Goal: Transaction & Acquisition: Purchase product/service

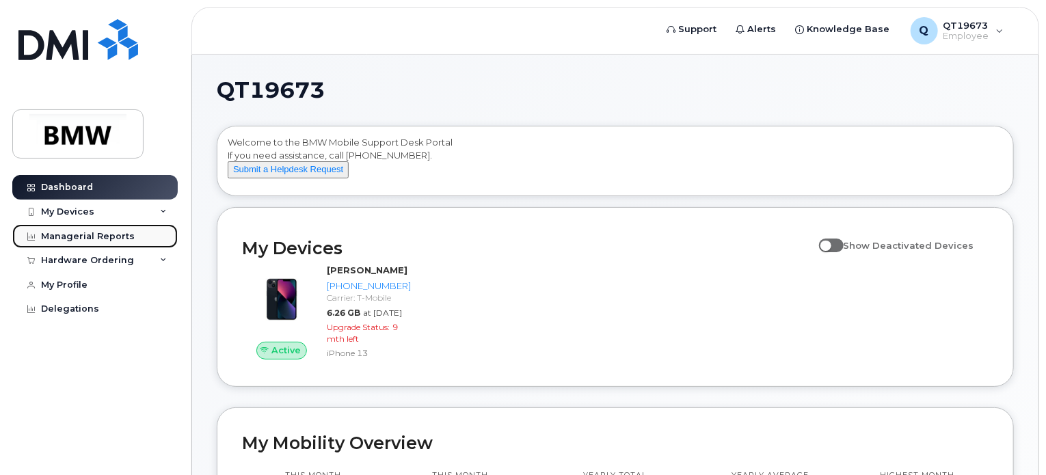
click at [78, 236] on div "Managerial Reports" at bounding box center [88, 236] width 94 height 11
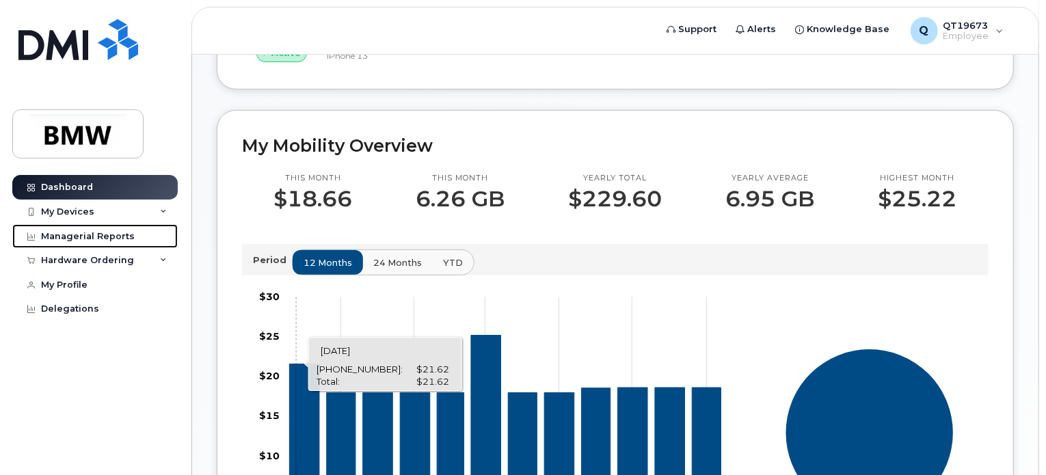
scroll to position [68, 0]
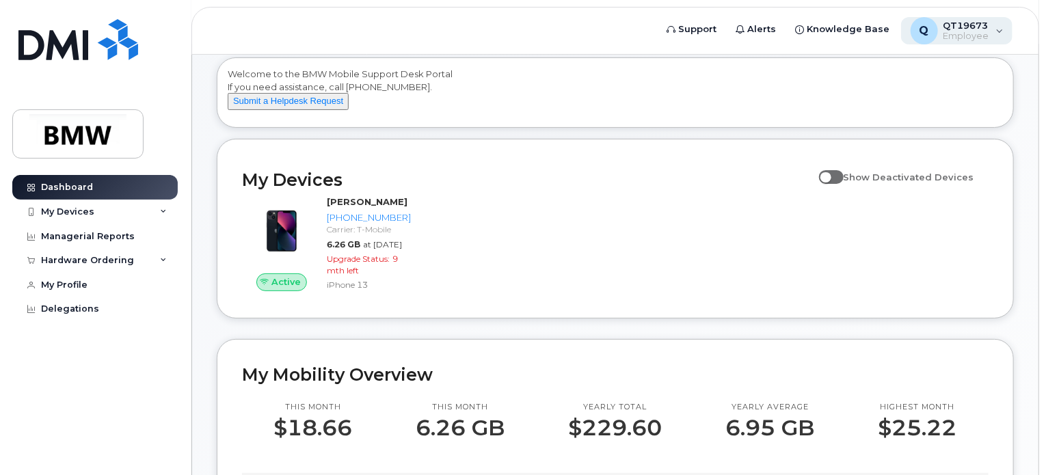
click at [936, 32] on div "Q" at bounding box center [923, 30] width 27 height 27
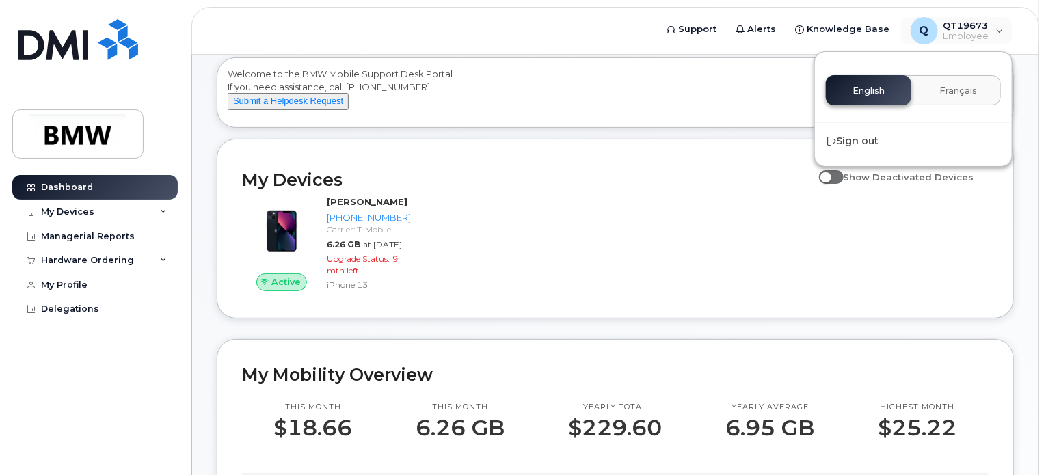
click at [612, 33] on header "Support Alerts Knowledge Base Q QT19673 Employee English Français Sign out" at bounding box center [615, 31] width 848 height 48
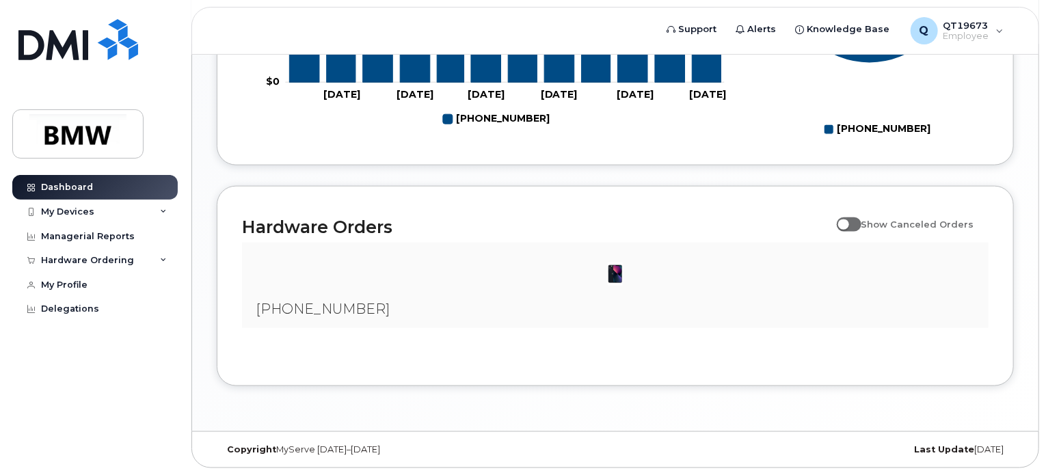
scroll to position [785, 0]
click at [77, 284] on div "My Profile" at bounding box center [64, 285] width 46 height 11
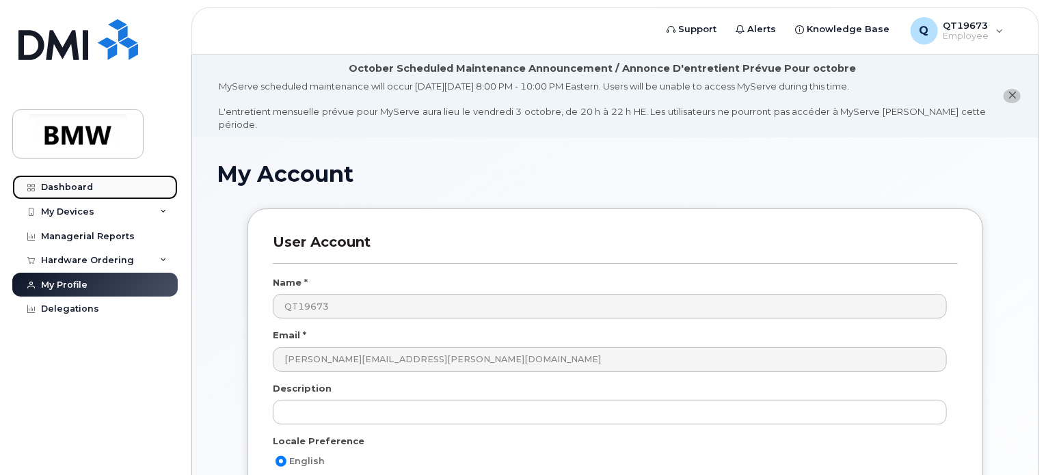
click at [70, 185] on div "Dashboard" at bounding box center [67, 187] width 52 height 11
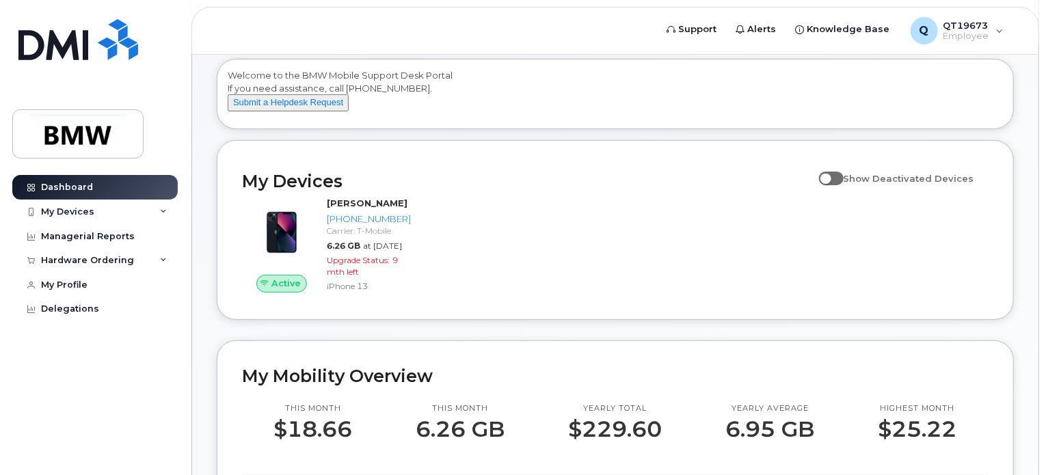
scroll to position [33, 0]
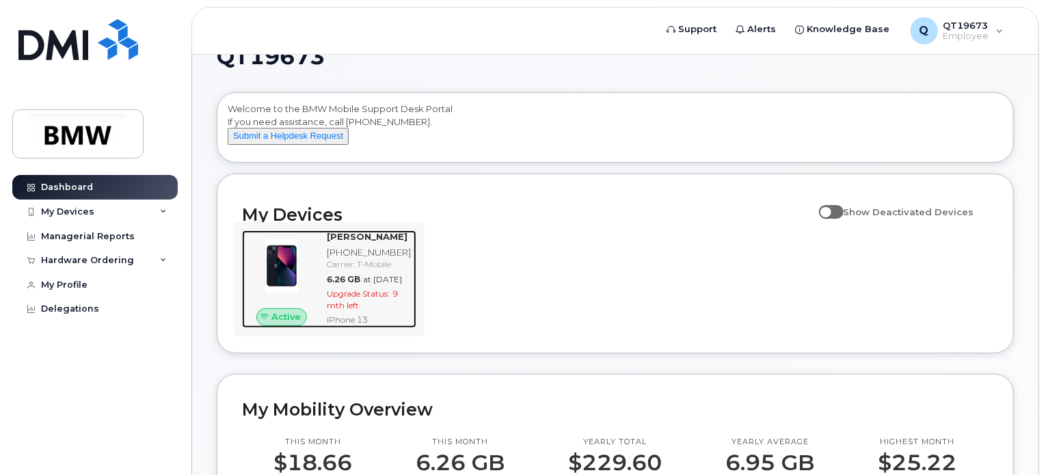
click at [345, 242] on strong "Jimmy Campbell" at bounding box center [367, 236] width 81 height 11
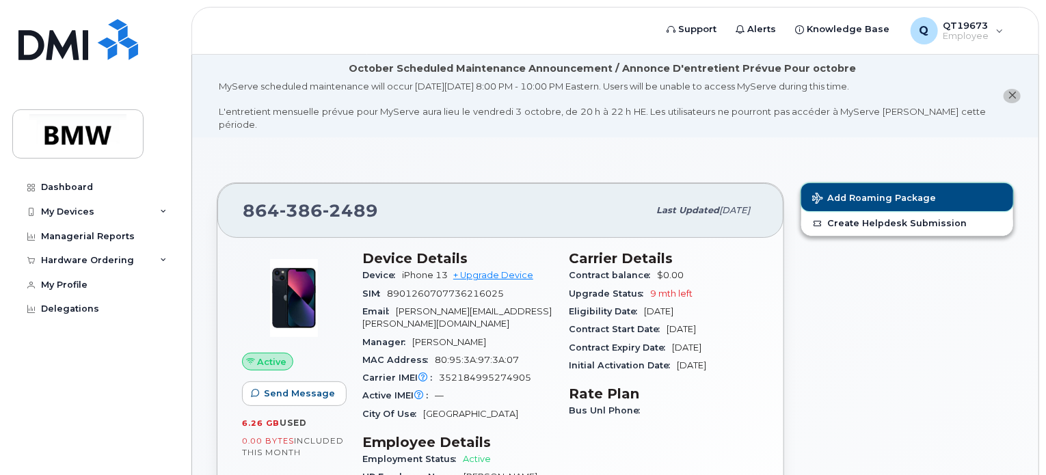
click at [871, 193] on span "Add Roaming Package" at bounding box center [874, 199] width 124 height 13
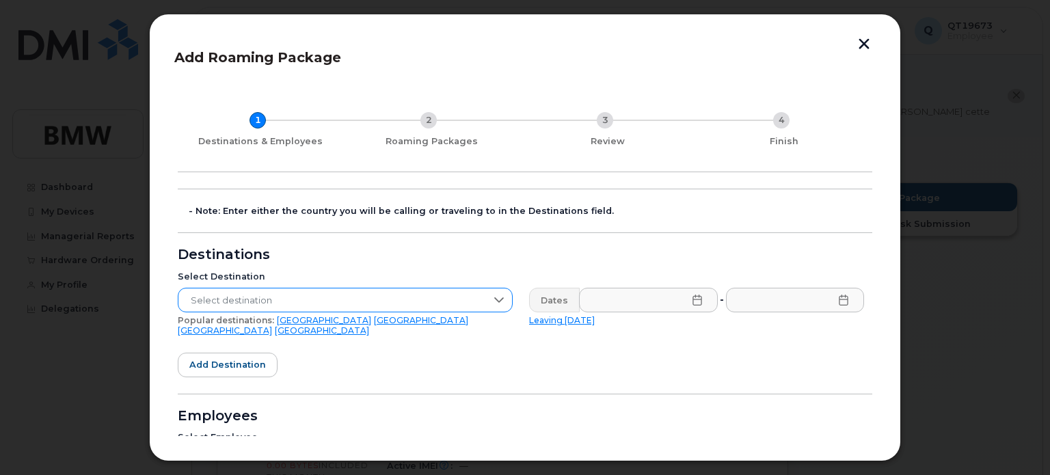
click at [500, 297] on icon at bounding box center [498, 300] width 11 height 11
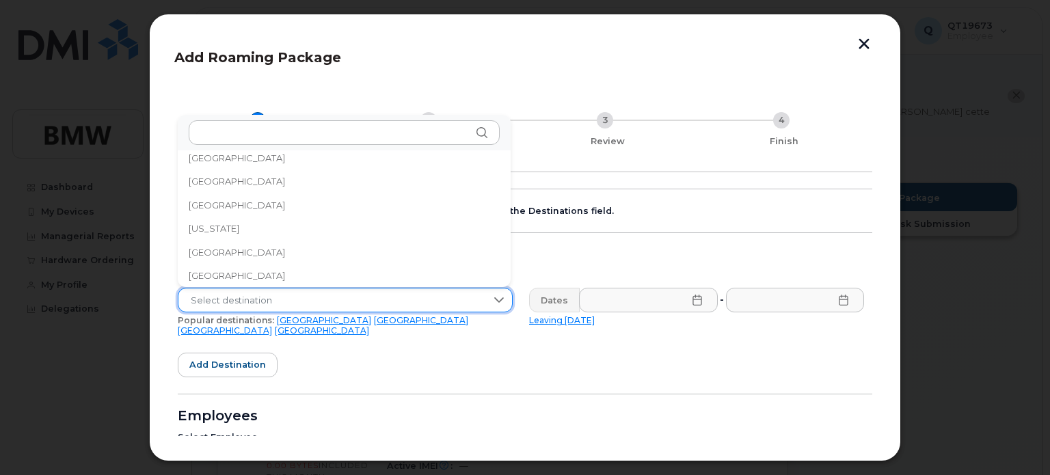
scroll to position [1719, 0]
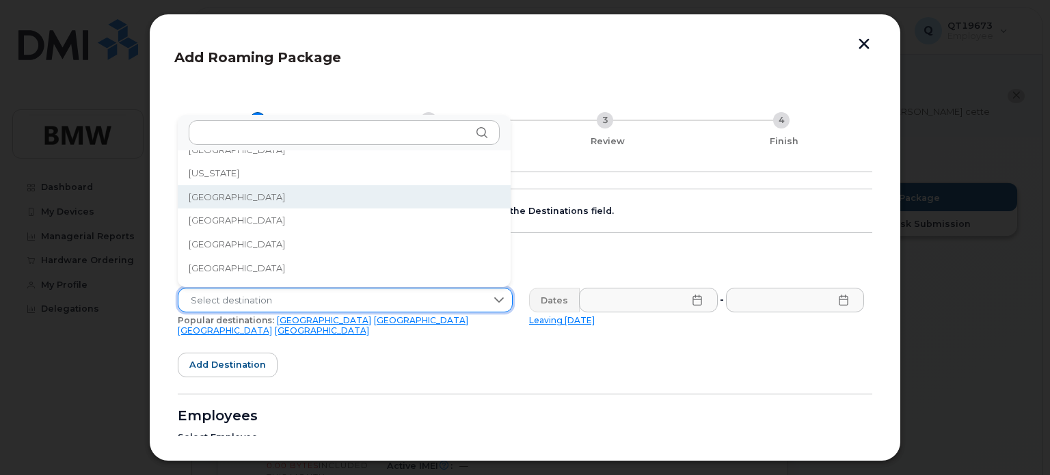
click at [225, 195] on span "[GEOGRAPHIC_DATA]" at bounding box center [237, 197] width 96 height 13
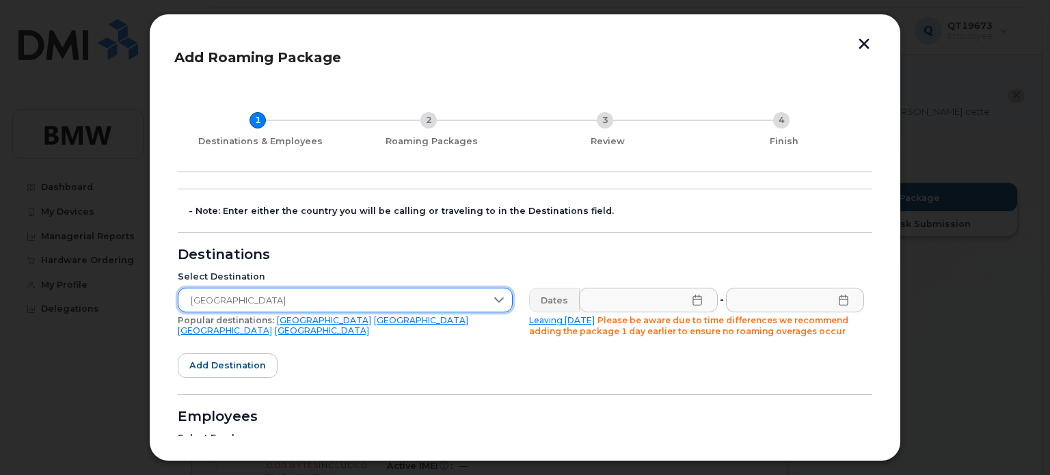
click at [696, 300] on icon at bounding box center [697, 300] width 11 height 11
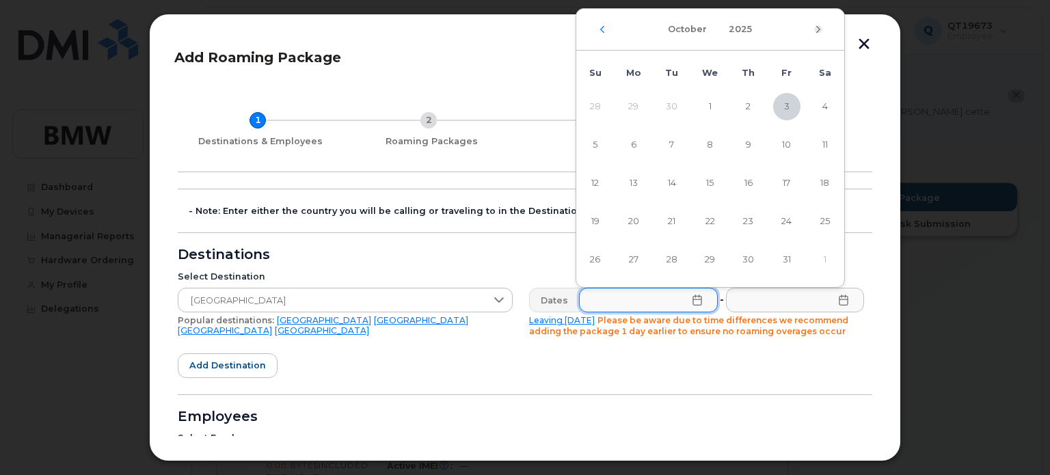
click at [818, 29] on icon "Next Month" at bounding box center [818, 29] width 8 height 11
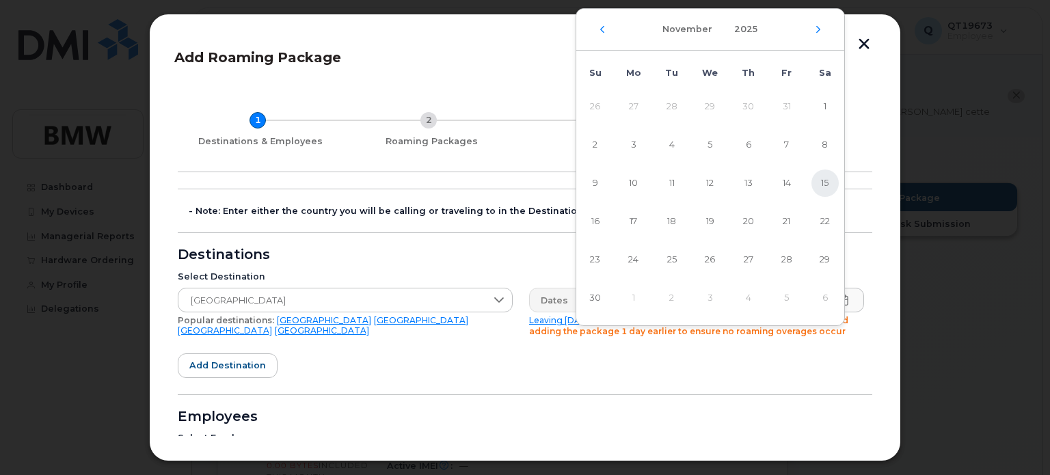
click at [823, 182] on span "15" at bounding box center [824, 183] width 27 height 27
type input "[DATE]"
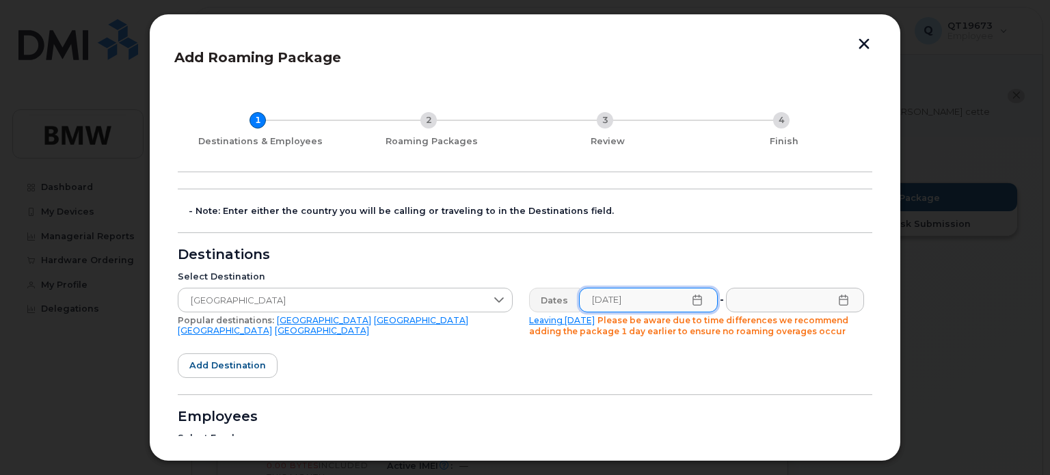
click at [840, 303] on icon at bounding box center [843, 300] width 11 height 11
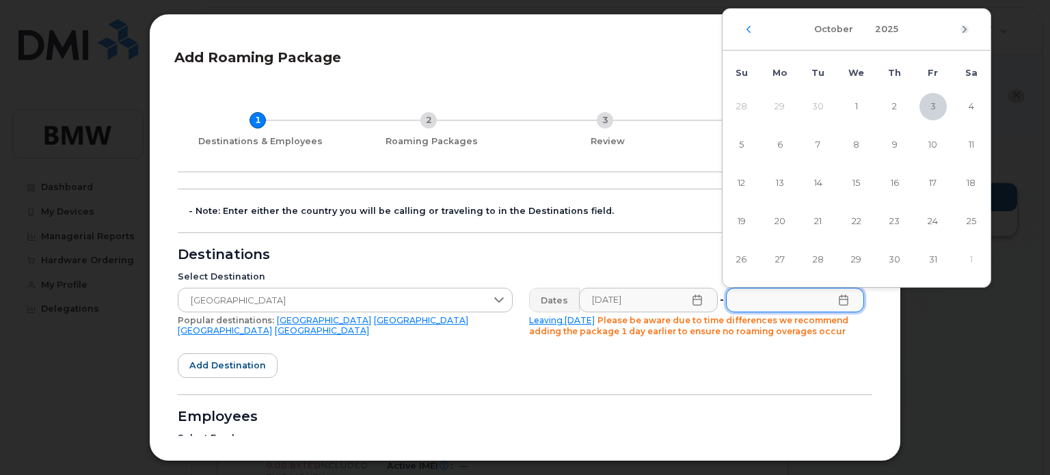
click at [962, 31] on icon "Next Month" at bounding box center [964, 29] width 8 height 11
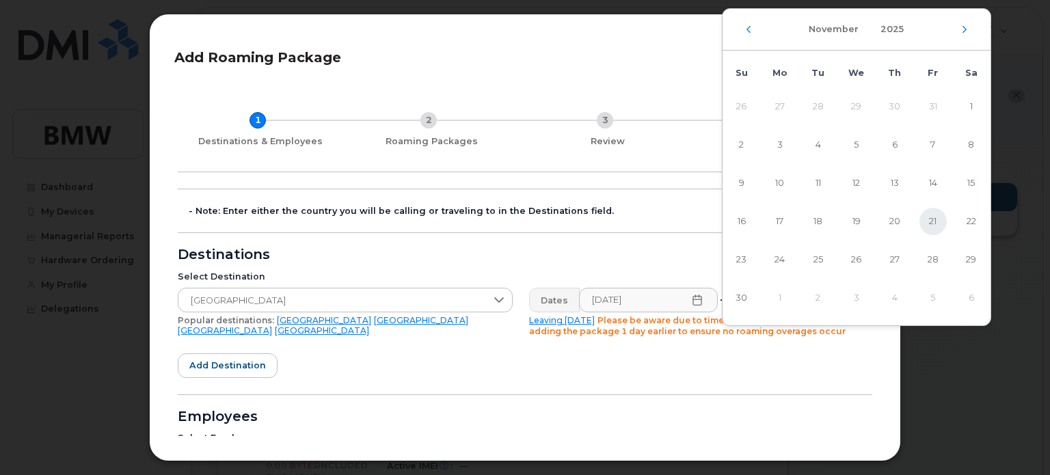
click at [936, 221] on span "21" at bounding box center [932, 221] width 27 height 27
type input "[DATE]"
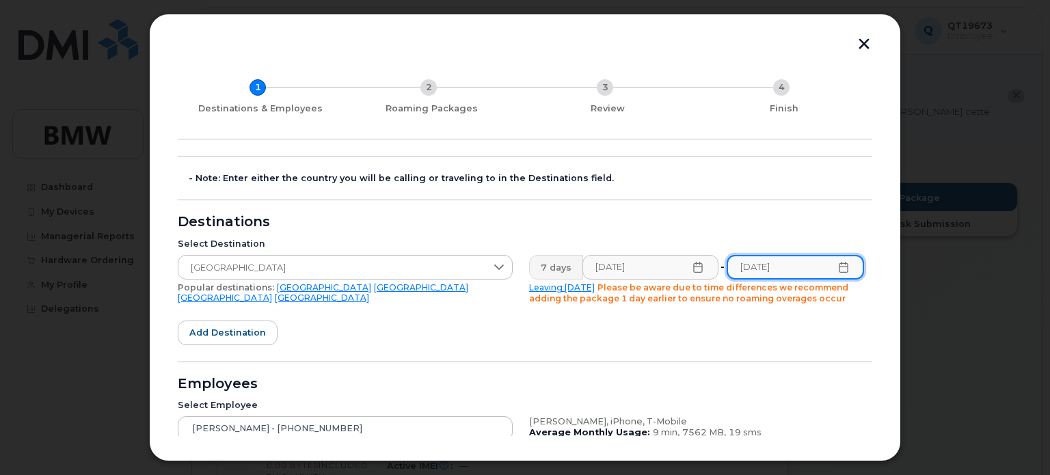
scroll to position [19, 0]
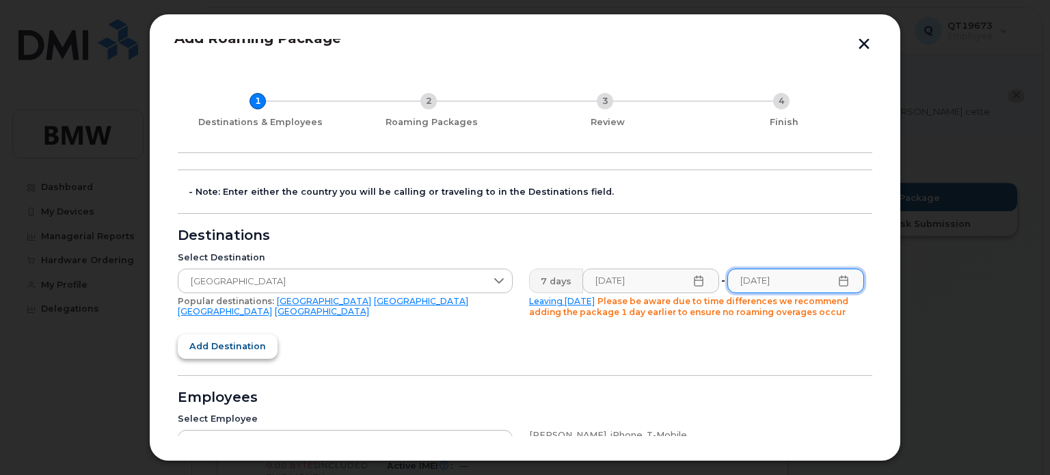
click at [246, 346] on span "Add destination" at bounding box center [227, 346] width 77 height 13
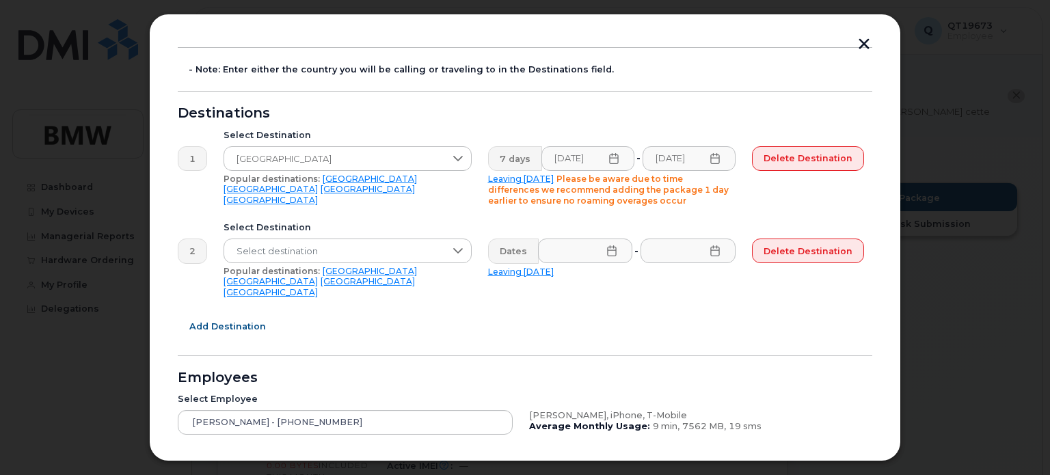
scroll to position [156, 0]
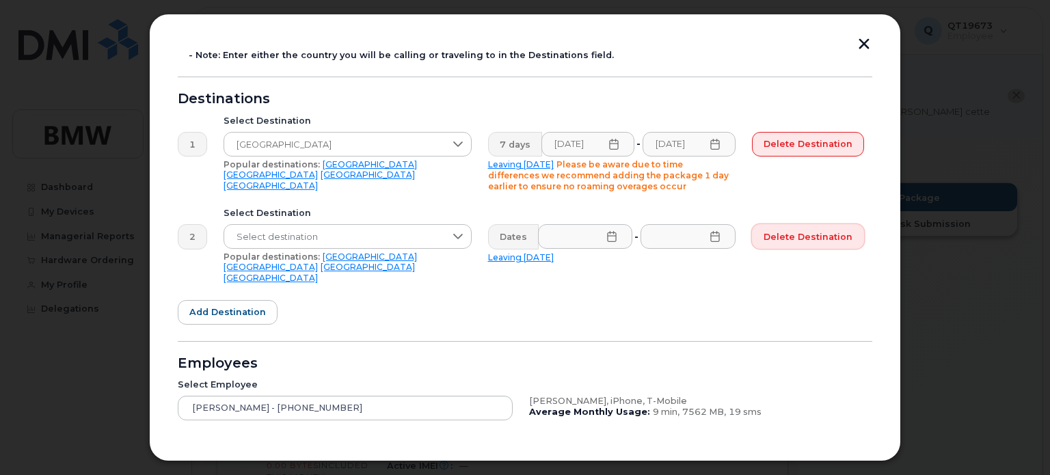
click at [801, 245] on button "Delete destination" at bounding box center [808, 236] width 112 height 25
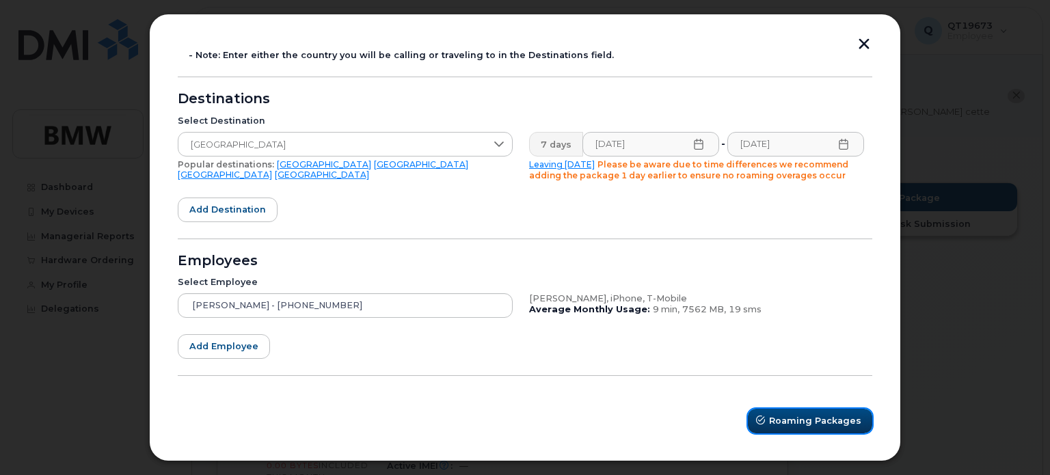
click at [798, 414] on span "Roaming Packages" at bounding box center [815, 420] width 92 height 13
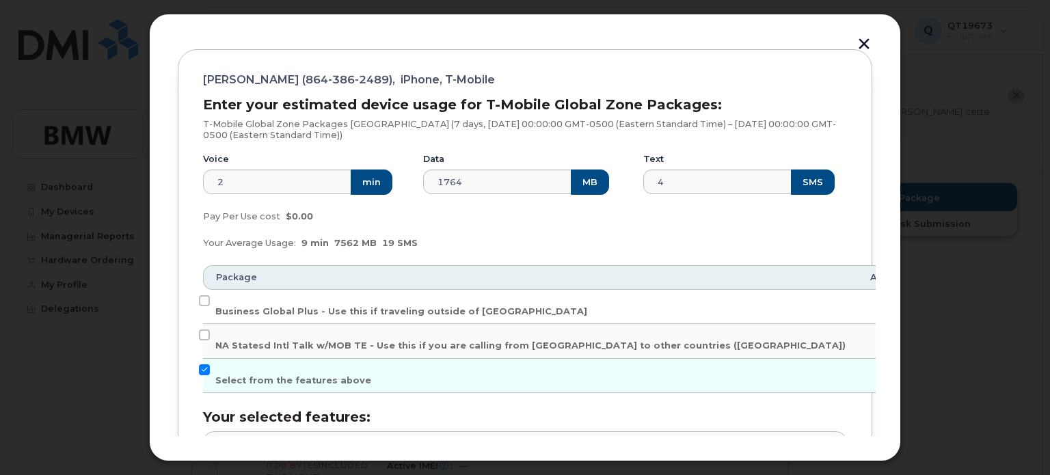
scroll to position [172, 0]
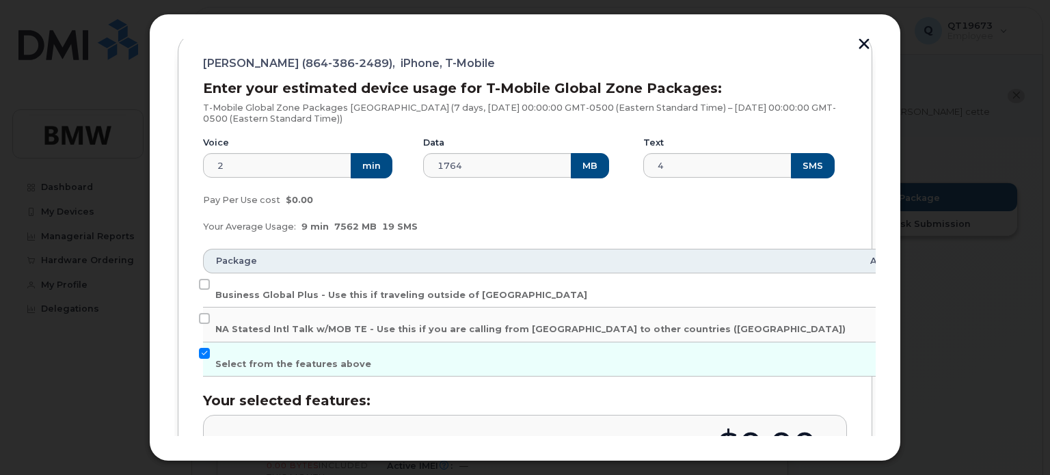
click at [211, 284] on td "Business Global Plus - Use this if traveling outside of [GEOGRAPHIC_DATA]" at bounding box center [530, 290] width 655 height 34
click at [205, 283] on input "Business Global Plus - Use this if traveling outside of [GEOGRAPHIC_DATA]" at bounding box center [204, 284] width 11 height 11
checkbox input "true"
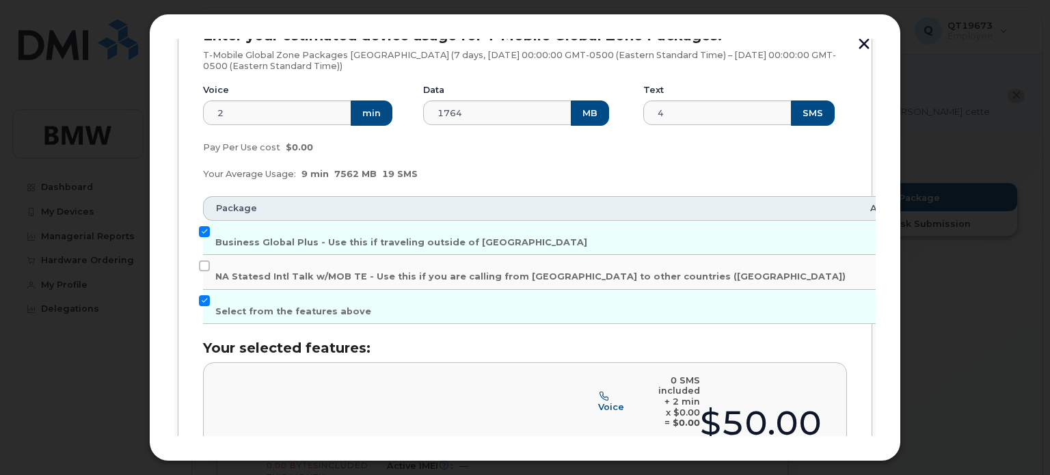
scroll to position [377, 0]
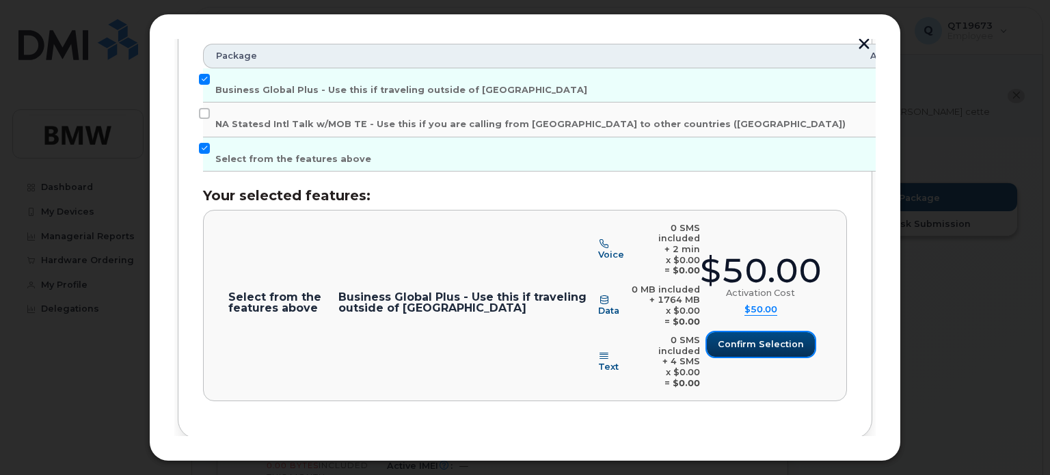
click at [752, 338] on span "Confirm selection" at bounding box center [761, 344] width 86 height 13
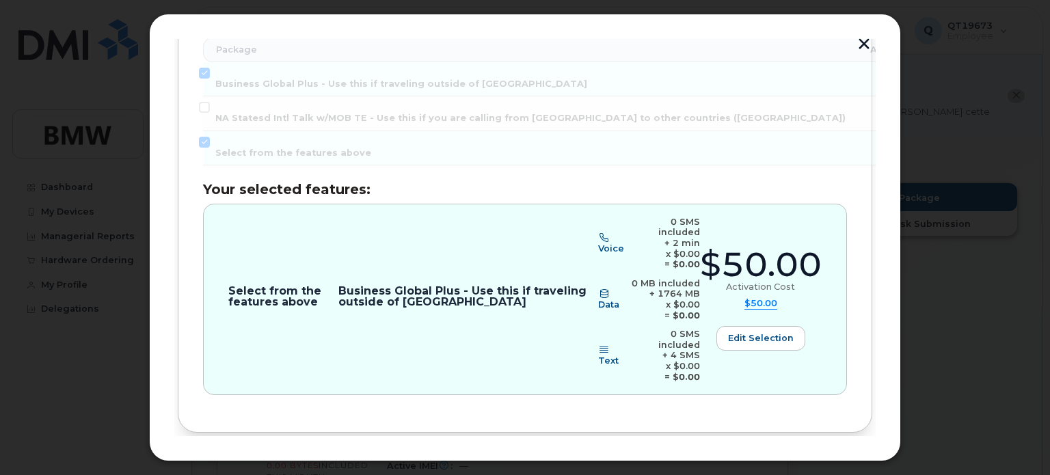
scroll to position [385, 0]
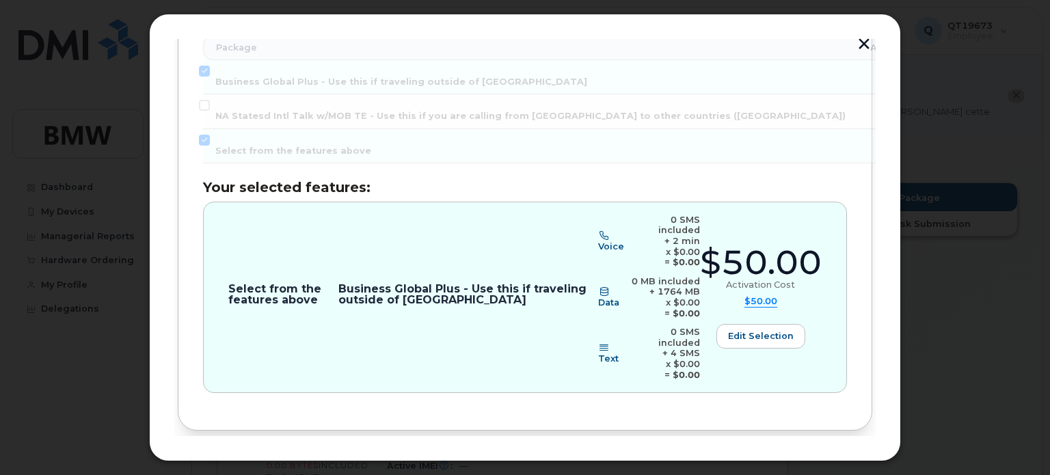
click at [835, 463] on button "Review" at bounding box center [839, 475] width 66 height 25
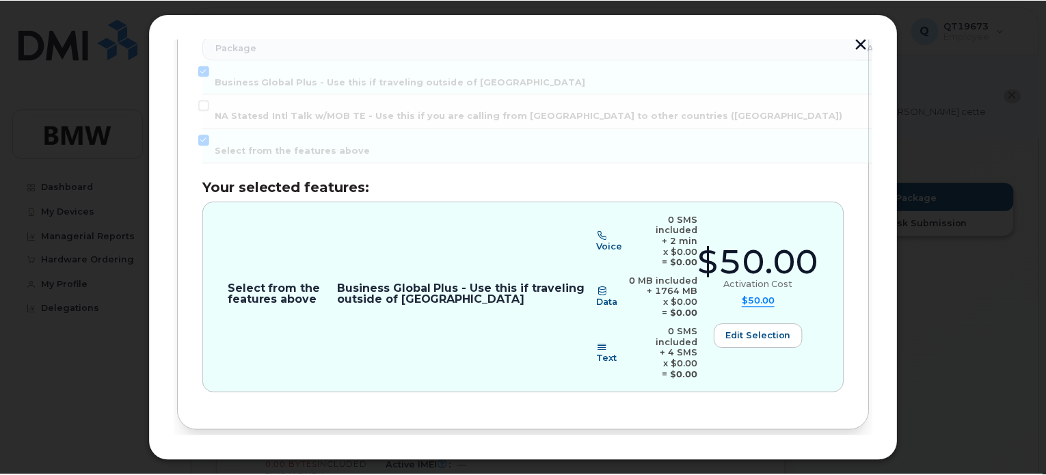
scroll to position [0, 0]
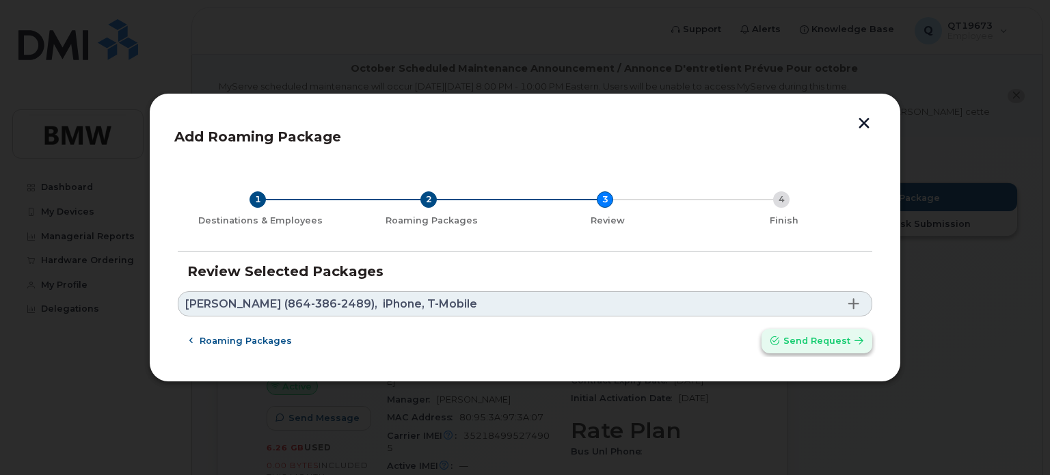
click at [778, 344] on icon "submit" at bounding box center [774, 341] width 9 height 9
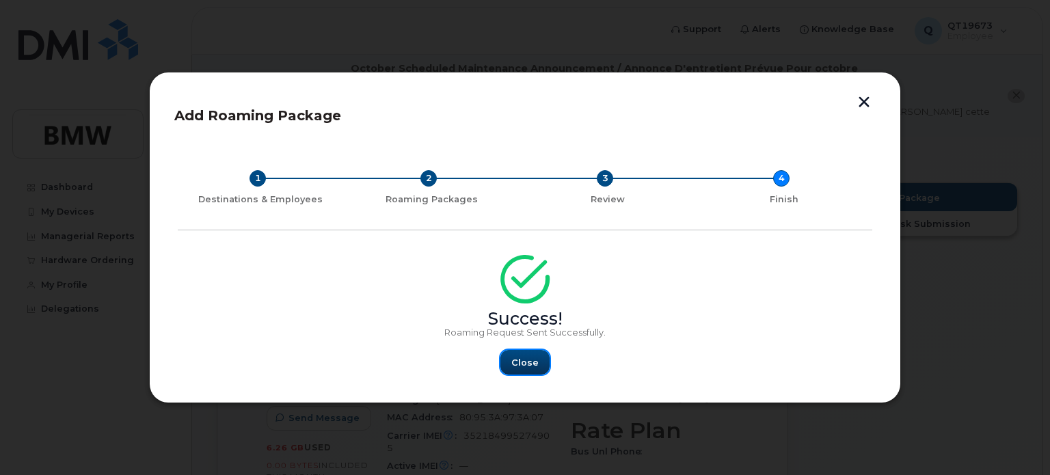
click at [537, 367] on button "Close" at bounding box center [524, 362] width 49 height 25
